Goal: Task Accomplishment & Management: Use online tool/utility

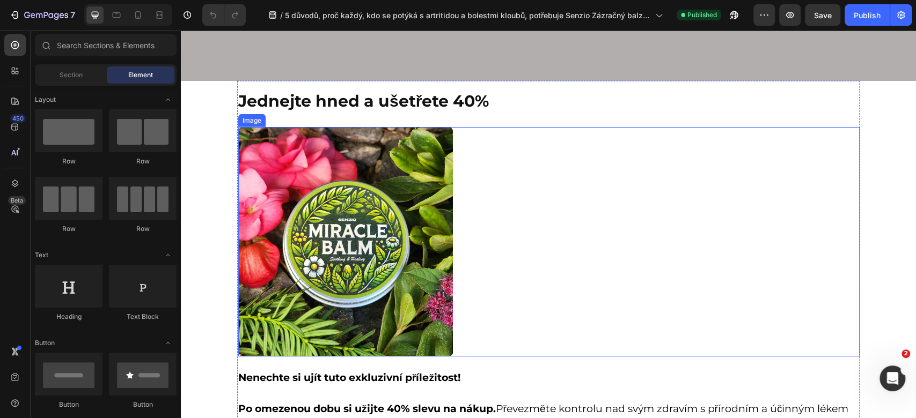
scroll to position [5365, 0]
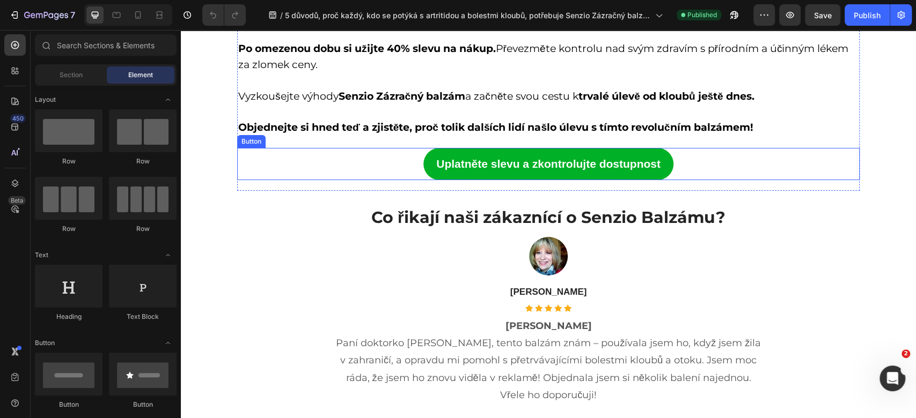
click at [426, 170] on link "Uplatněte slevu a zkontrolujte dostupnost" at bounding box center [548, 164] width 250 height 32
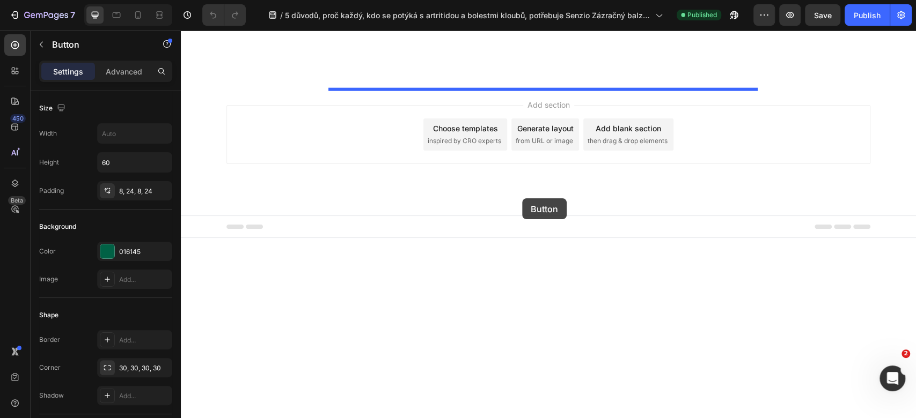
scroll to position [7325, 0]
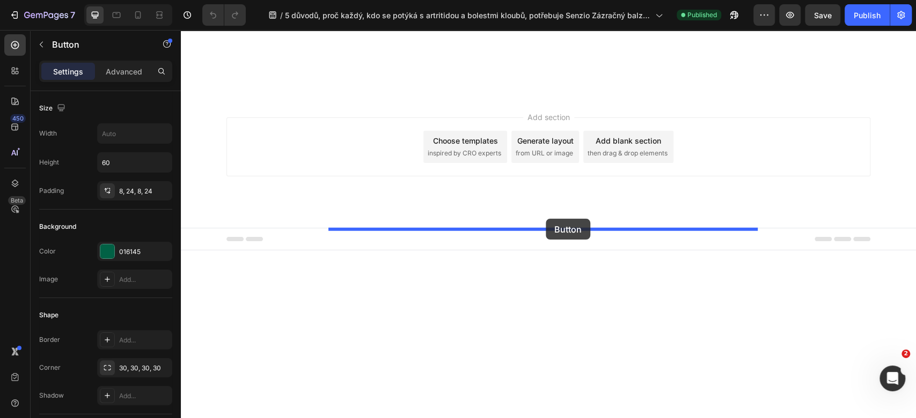
drag, startPoint x: 238, startPoint y: 140, endPoint x: 546, endPoint y: 219, distance: 317.4
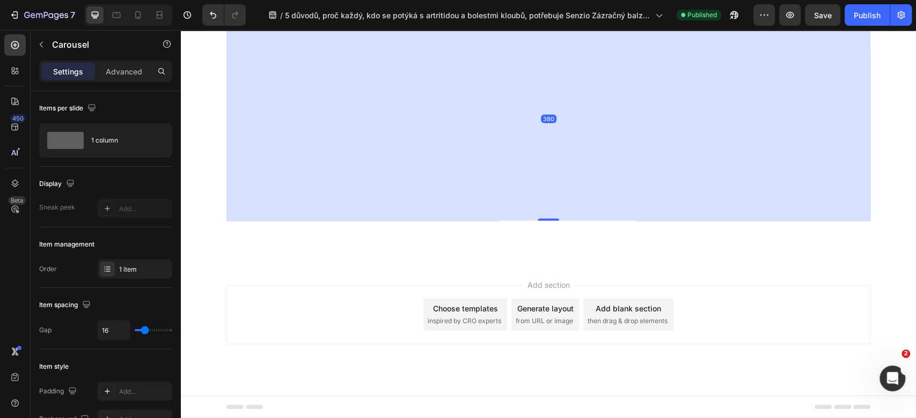
scroll to position [7540, 0]
click at [625, 200] on div "380" at bounding box center [548, 119] width 644 height 204
click at [542, 221] on div "380" at bounding box center [548, 119] width 644 height 204
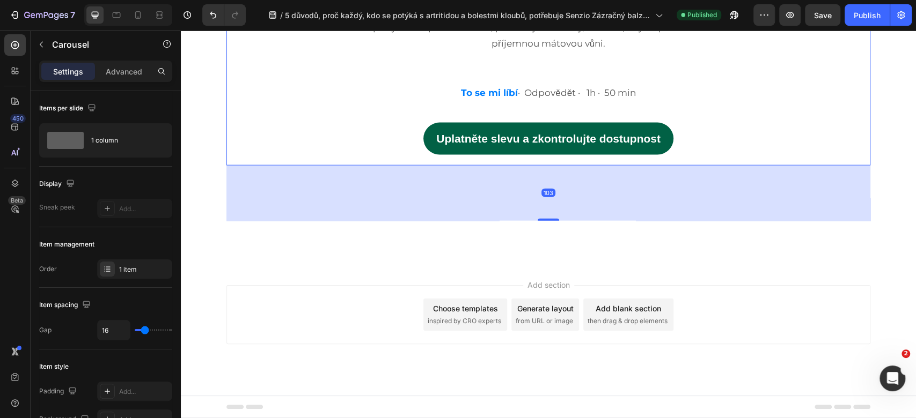
scroll to position [7419, 0]
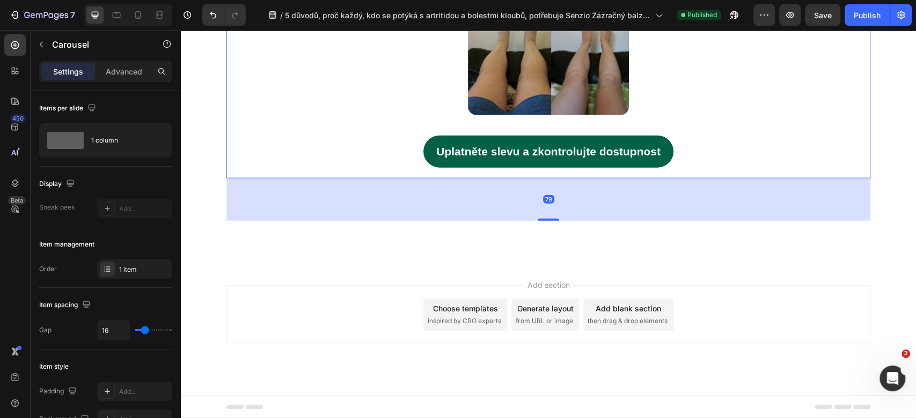
drag, startPoint x: 541, startPoint y: 260, endPoint x: 549, endPoint y: 98, distance: 161.7
click at [549, 98] on div "Image Icon Icon Icon Icon Icon Icon List Hoz [PERSON_NAME] Úleva od bolesti Kou…" at bounding box center [548, 5] width 644 height 347
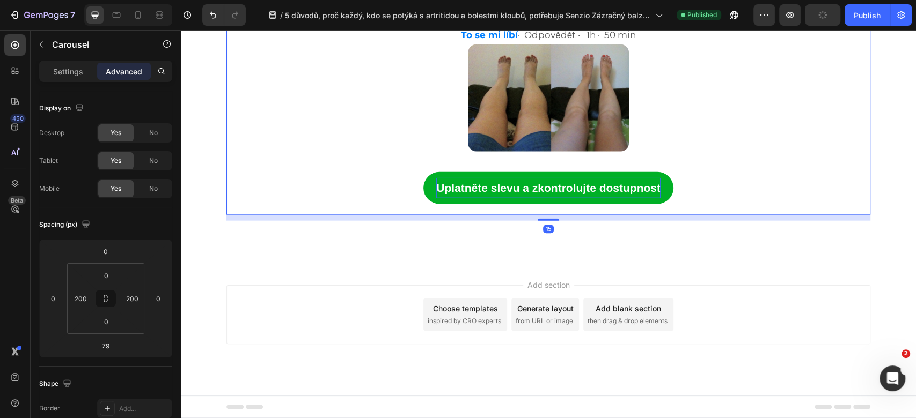
scroll to position [7380, 0]
drag, startPoint x: 549, startPoint y: 221, endPoint x: 549, endPoint y: 183, distance: 38.1
click at [549, 183] on div "Image Icon Icon Icon Icon Icon Icon List Hoz [PERSON_NAME] Úleva od bolesti Kou…" at bounding box center [548, 42] width 644 height 347
type input "8"
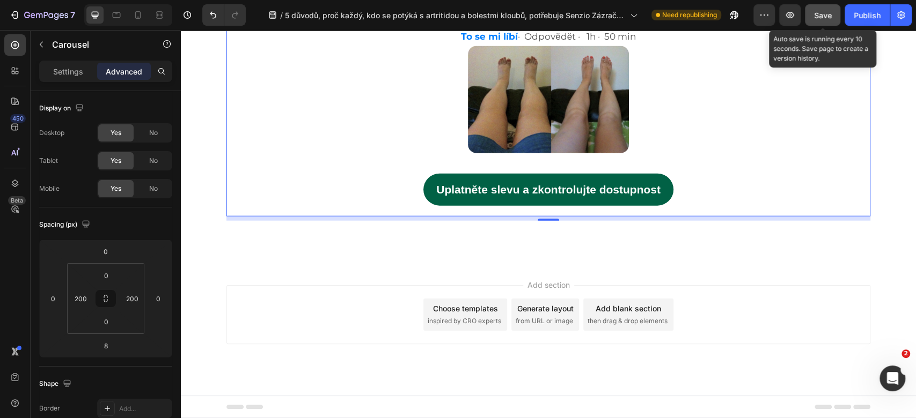
click at [822, 13] on span "Save" at bounding box center [823, 15] width 18 height 9
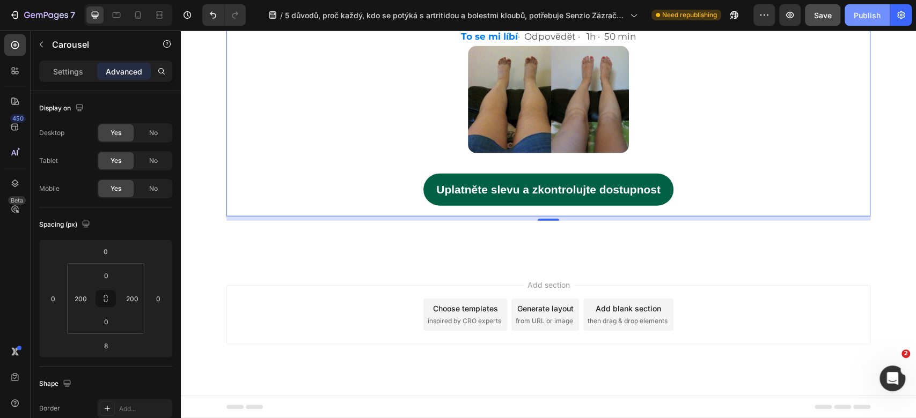
click at [854, 19] on div "Publish" at bounding box center [867, 15] width 27 height 11
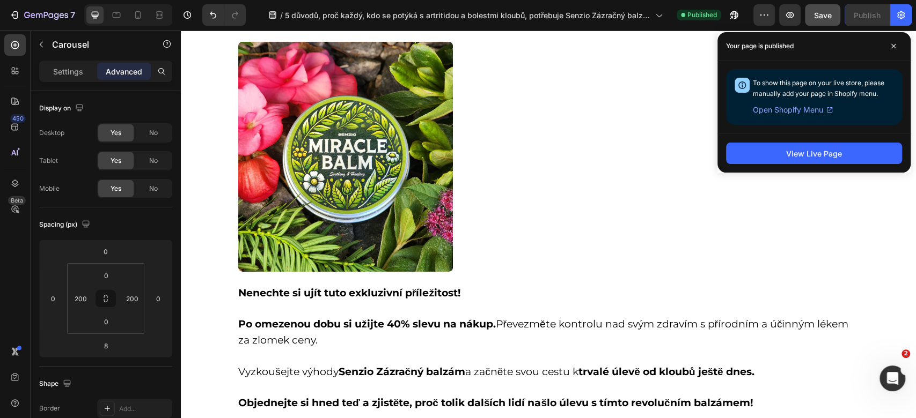
scroll to position [5004, 0]
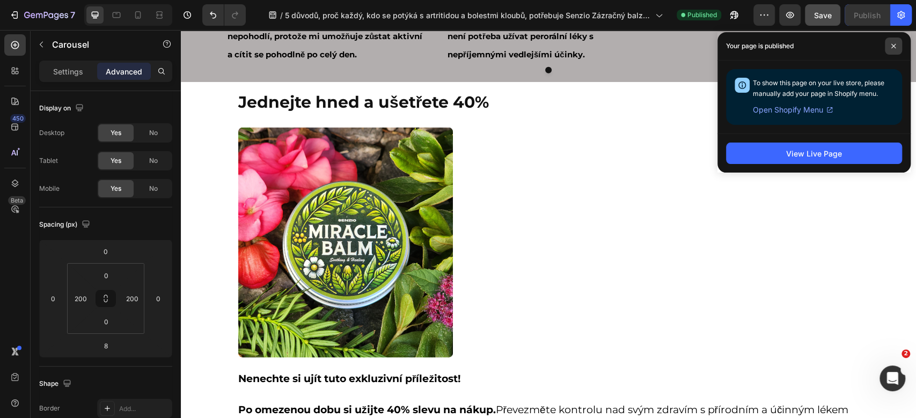
click at [888, 48] on span at bounding box center [893, 46] width 17 height 17
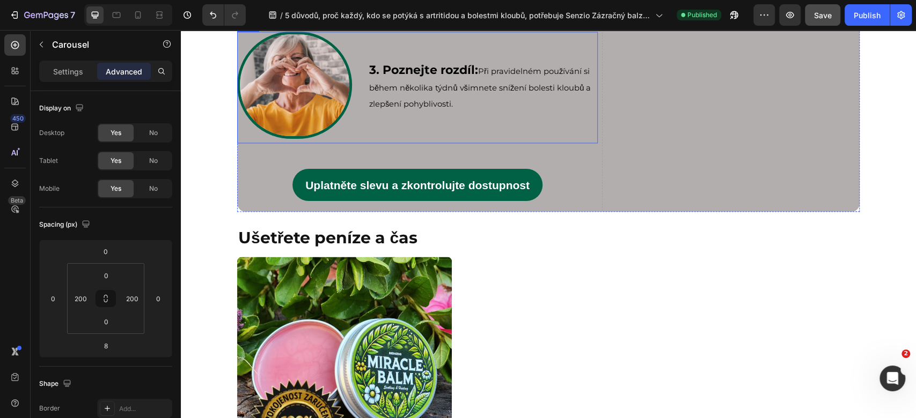
scroll to position [4006, 0]
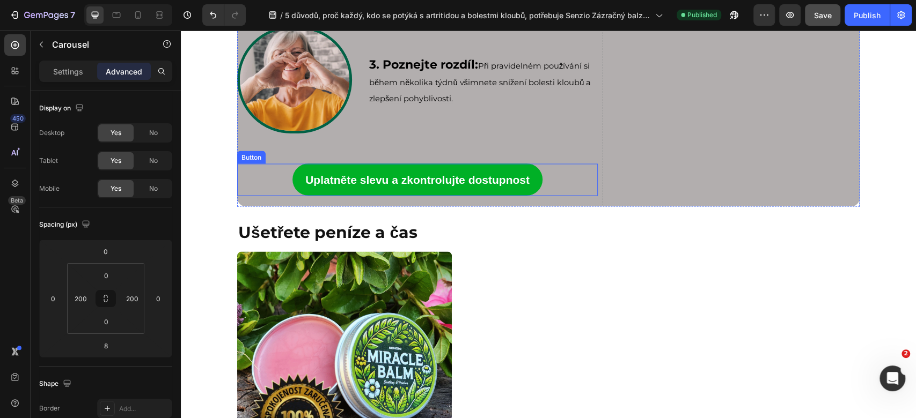
click at [292, 179] on link "Uplatněte slevu a zkontrolujte dostupnost" at bounding box center [417, 180] width 250 height 32
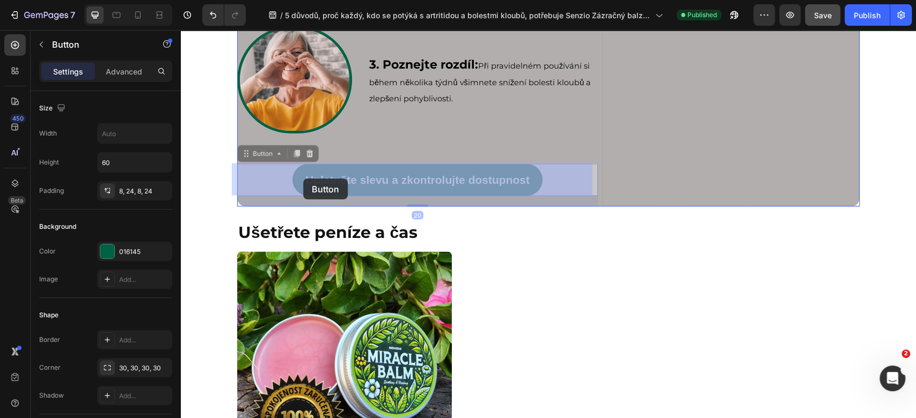
drag, startPoint x: 241, startPoint y: 153, endPoint x: 303, endPoint y: 179, distance: 67.4
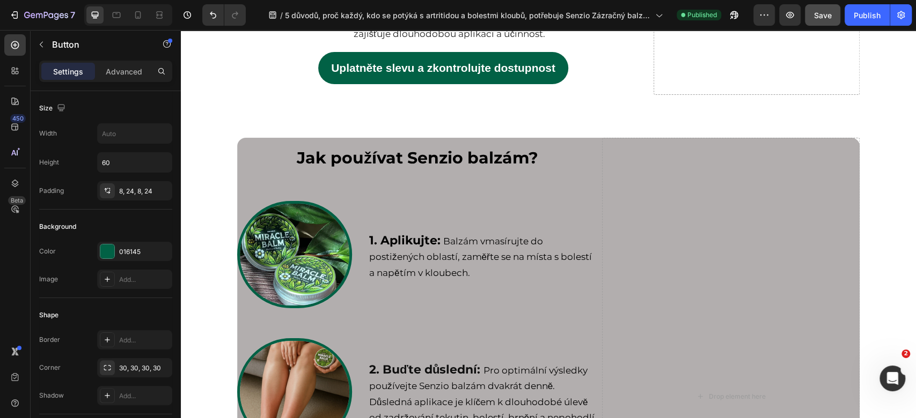
scroll to position [3349, 0]
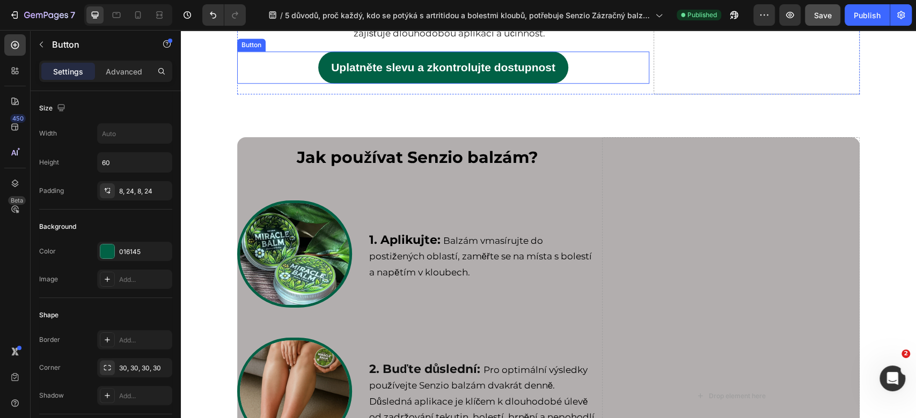
click at [303, 84] on div "Uplatněte slevu a zkontrolujte dostupnost Button" at bounding box center [443, 68] width 412 height 32
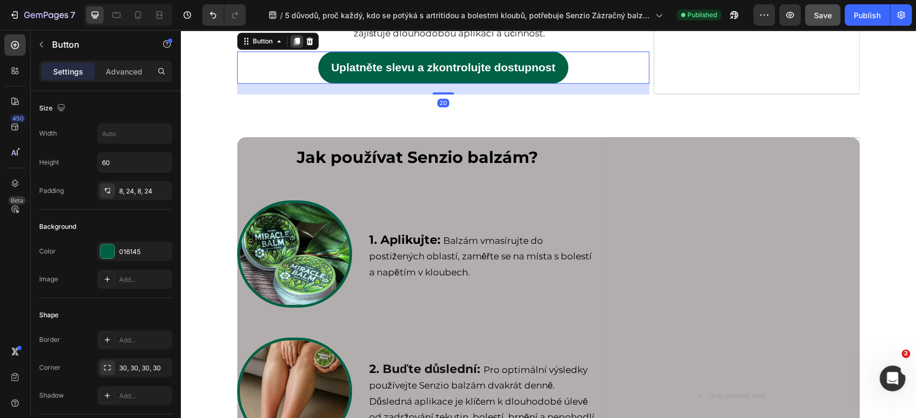
click at [292, 46] on icon at bounding box center [296, 41] width 9 height 9
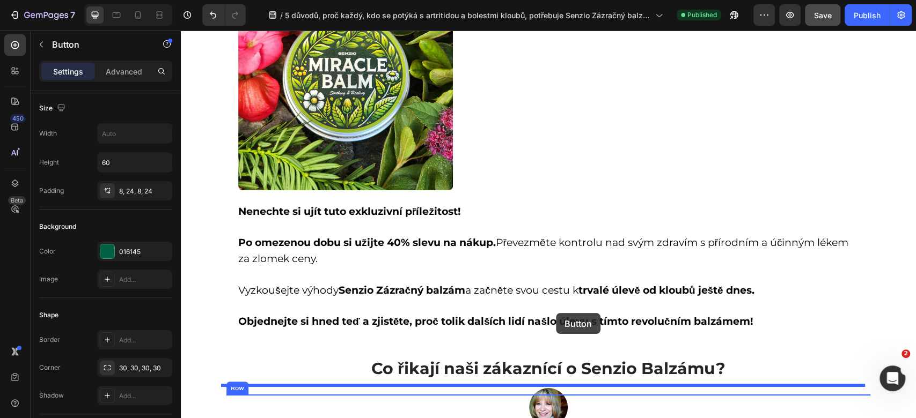
scroll to position [5231, 0]
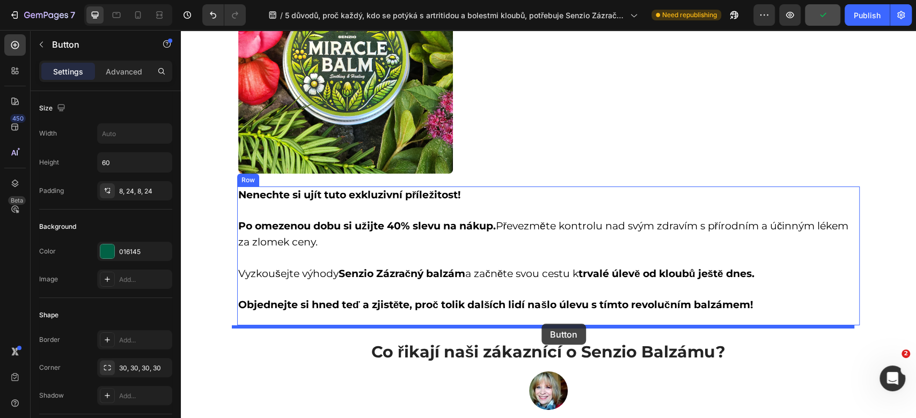
drag, startPoint x: 243, startPoint y: 299, endPoint x: 541, endPoint y: 324, distance: 299.9
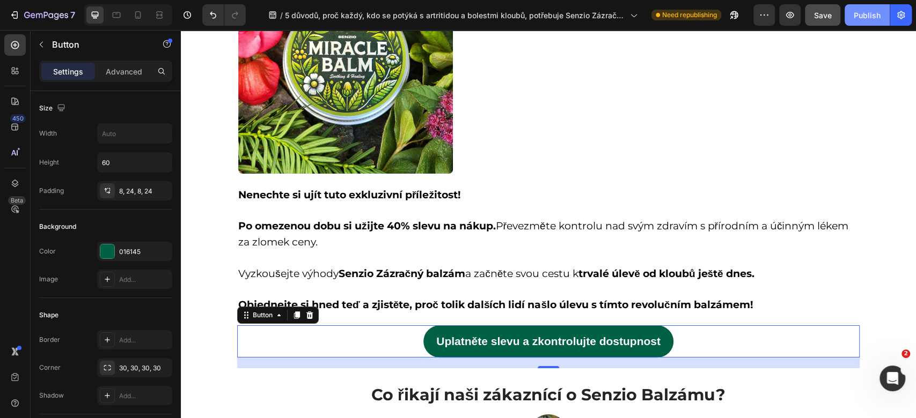
click at [858, 22] on button "Publish" at bounding box center [866, 14] width 45 height 21
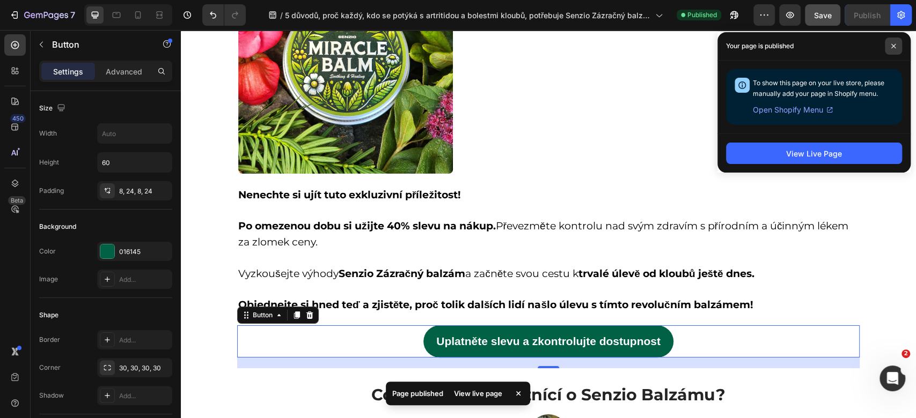
click at [886, 43] on span at bounding box center [893, 46] width 17 height 17
